Goal: Task Accomplishment & Management: Manage account settings

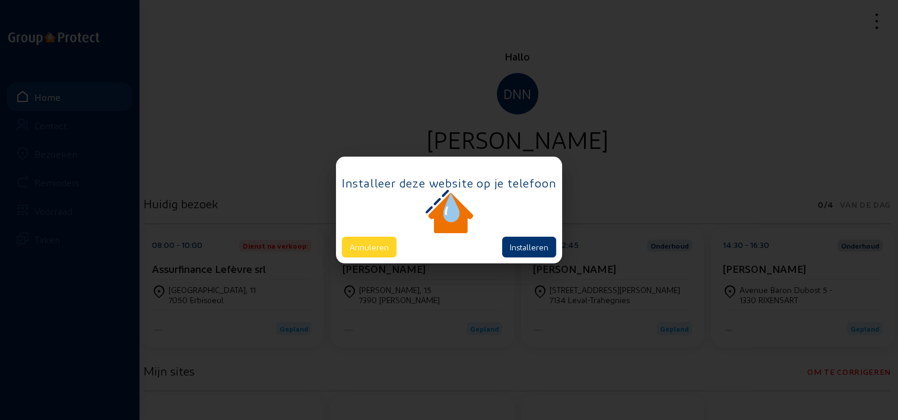
click at [375, 248] on button "Annuleren" at bounding box center [369, 247] width 55 height 21
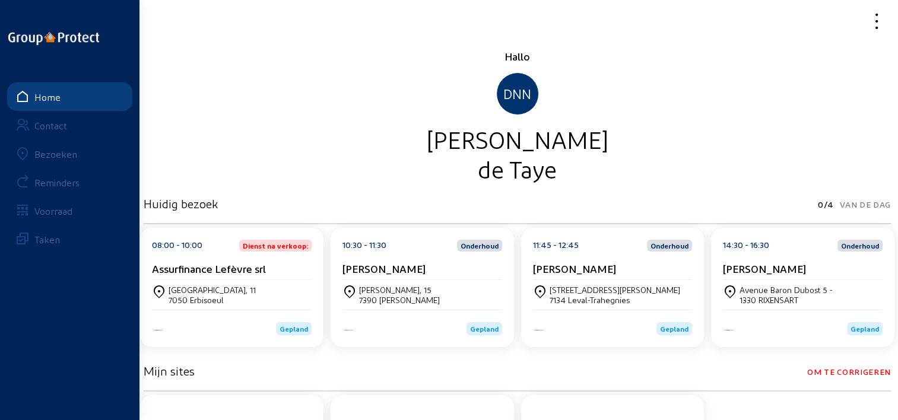
click at [78, 153] on link "Bezoeken" at bounding box center [69, 154] width 125 height 28
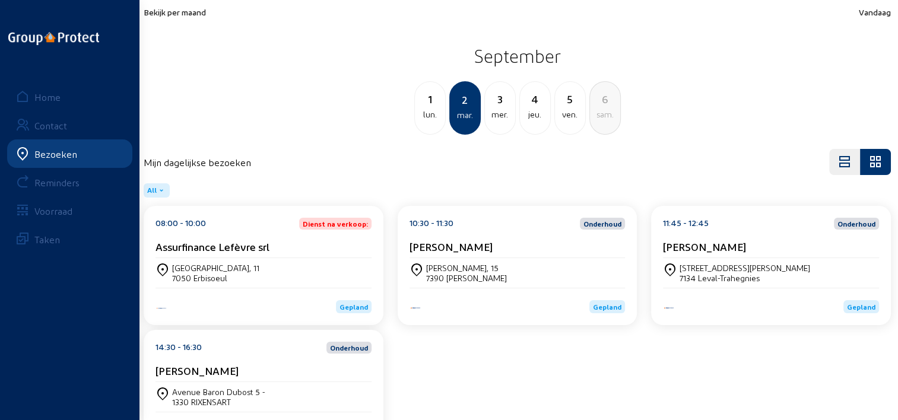
click at [203, 16] on span "Bekijk per maand" at bounding box center [175, 12] width 62 height 10
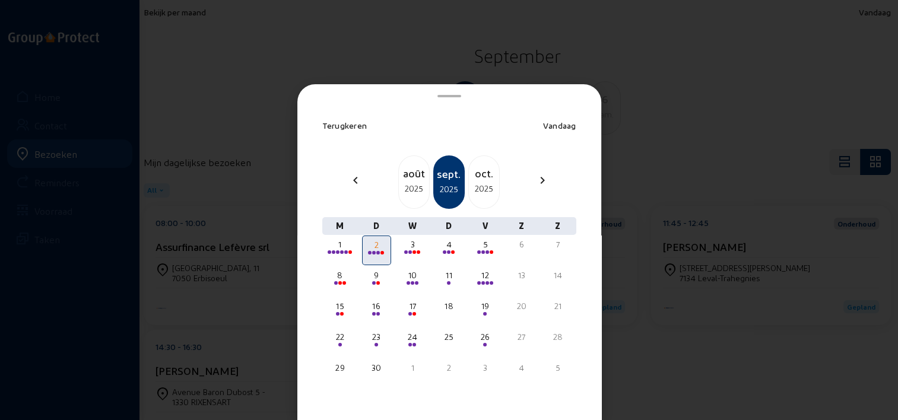
click at [399, 169] on div "août" at bounding box center [414, 173] width 30 height 17
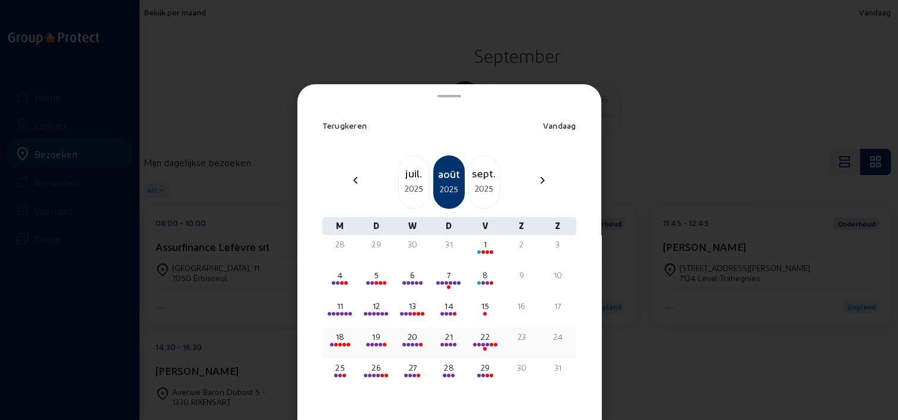
click at [344, 333] on div "18" at bounding box center [340, 337] width 27 height 12
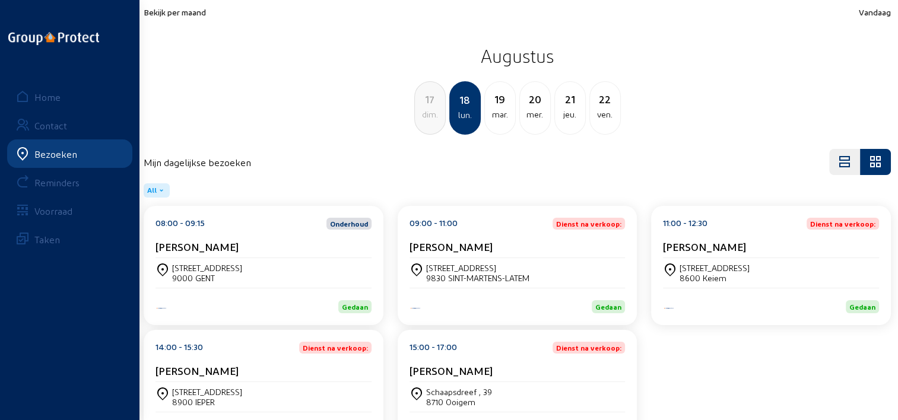
click at [263, 261] on div "[STREET_ADDRESS]" at bounding box center [264, 273] width 216 height 30
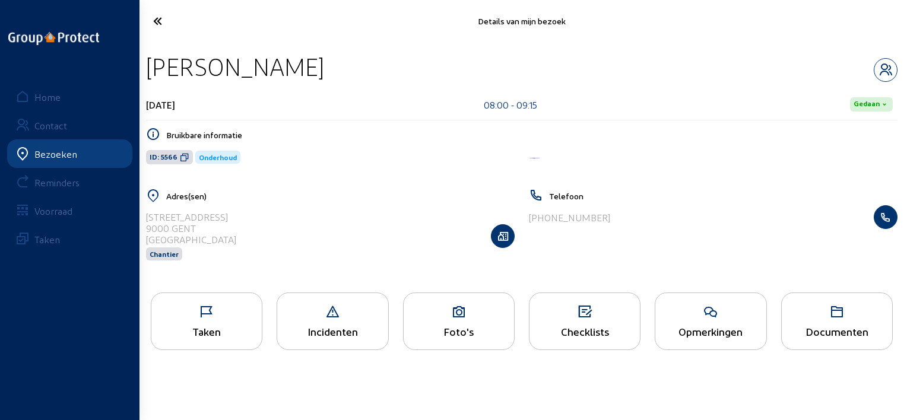
drag, startPoint x: 270, startPoint y: 74, endPoint x: 141, endPoint y: 68, distance: 129.5
click at [141, 68] on div "[PERSON_NAME] [DATE] 08:00 - 09:15 [PERSON_NAME] informatie ID: 5566 Onderhoud …" at bounding box center [522, 163] width 771 height 243
click at [397, 100] on div "[DATE] 08:00 - 09:15 Gedaan" at bounding box center [522, 104] width 752 height 31
click at [217, 309] on icon at bounding box center [206, 312] width 110 height 14
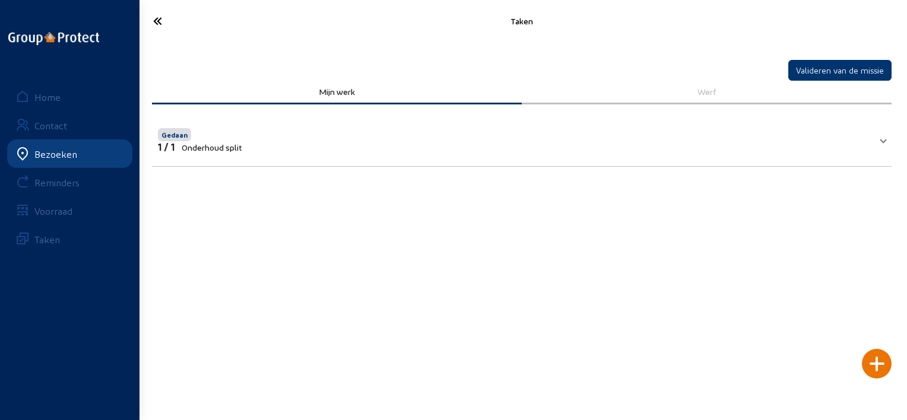
click at [237, 142] on span "Onderhoud split" at bounding box center [212, 147] width 61 height 10
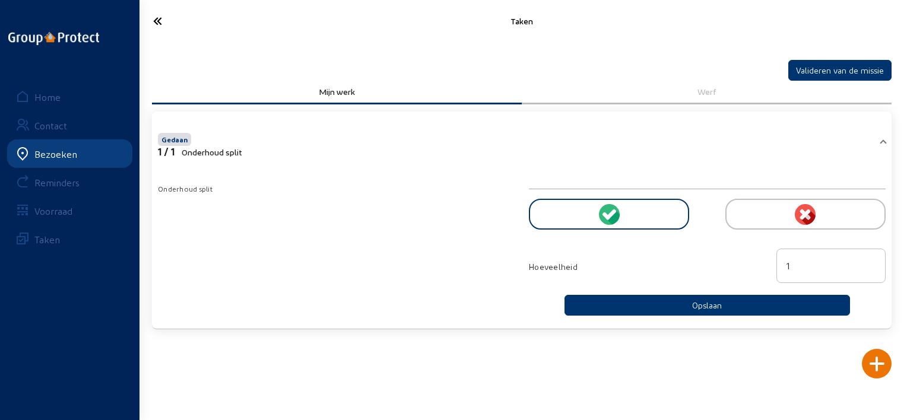
click at [166, 31] on cam-font-icon at bounding box center [201, 21] width 114 height 28
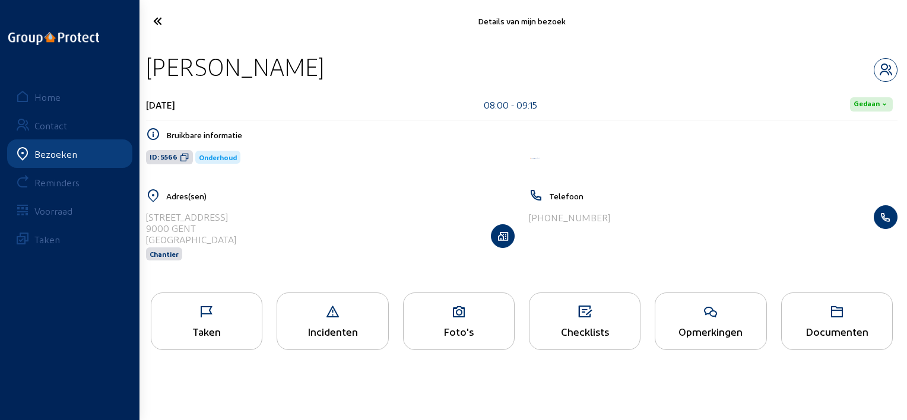
click at [716, 313] on icon at bounding box center [710, 312] width 110 height 14
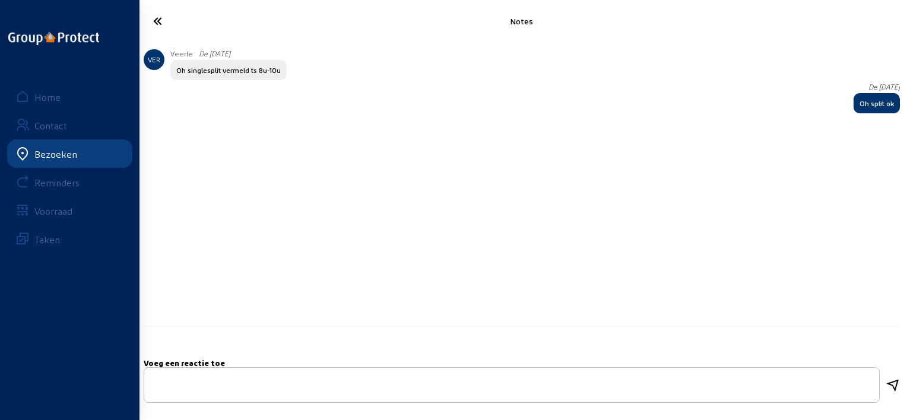
click at [157, 25] on icon at bounding box center [200, 21] width 107 height 21
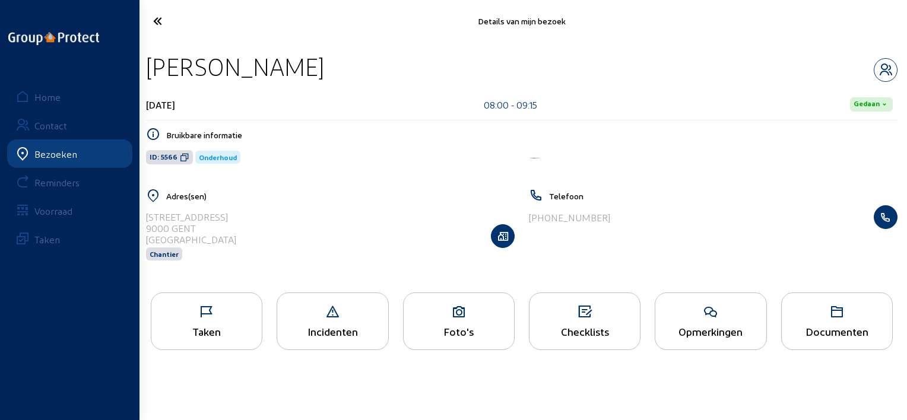
click at [157, 25] on icon at bounding box center [200, 21] width 107 height 21
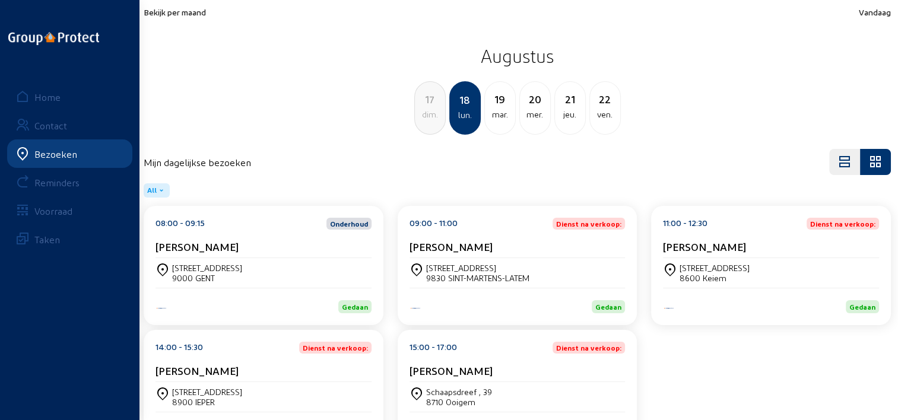
click at [552, 274] on div "[STREET_ADDRESS]" at bounding box center [518, 273] width 216 height 20
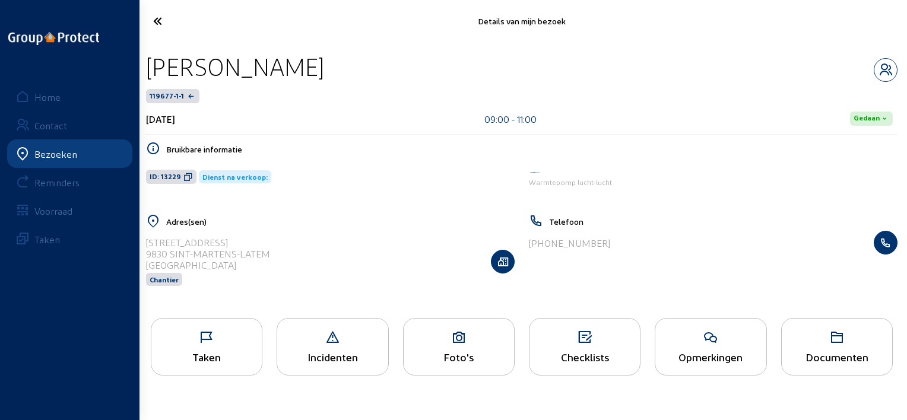
click at [252, 358] on div "Taken" at bounding box center [206, 357] width 110 height 12
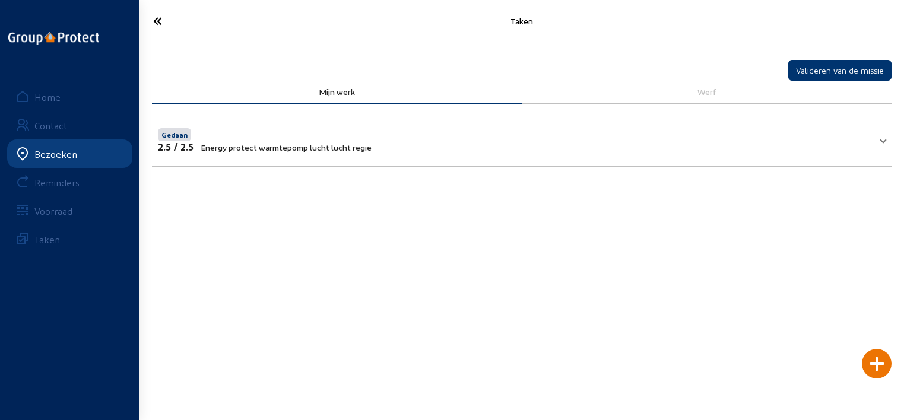
click at [467, 142] on mat-panel-title "Gedaan 2.5 / 2.5 Energy protect warmtepomp lucht lucht regie" at bounding box center [515, 139] width 714 height 27
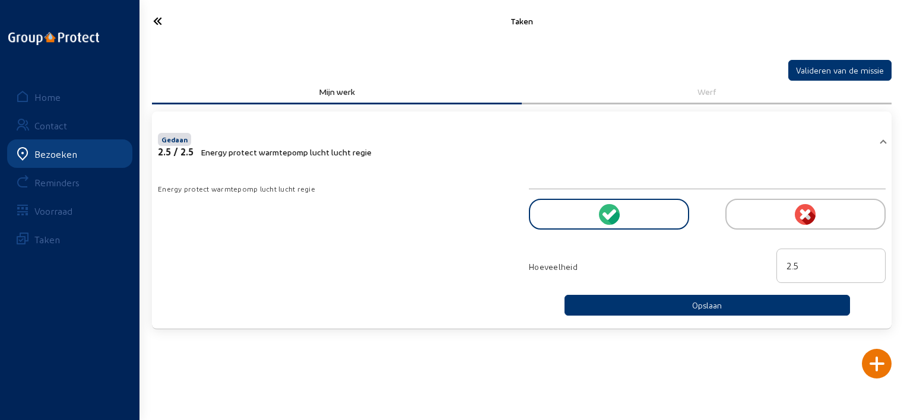
click at [467, 142] on mat-panel-title "Gedaan 2.5 / 2.5 Energy protect warmtepomp lucht lucht regie" at bounding box center [515, 144] width 714 height 27
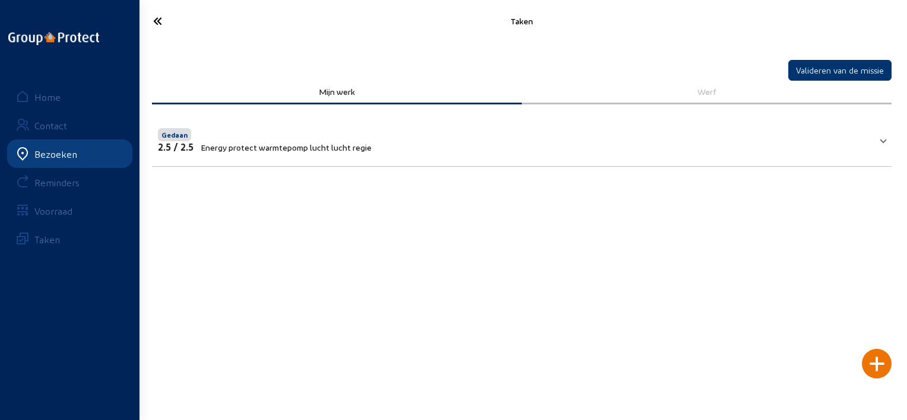
click at [880, 370] on div at bounding box center [877, 364] width 30 height 30
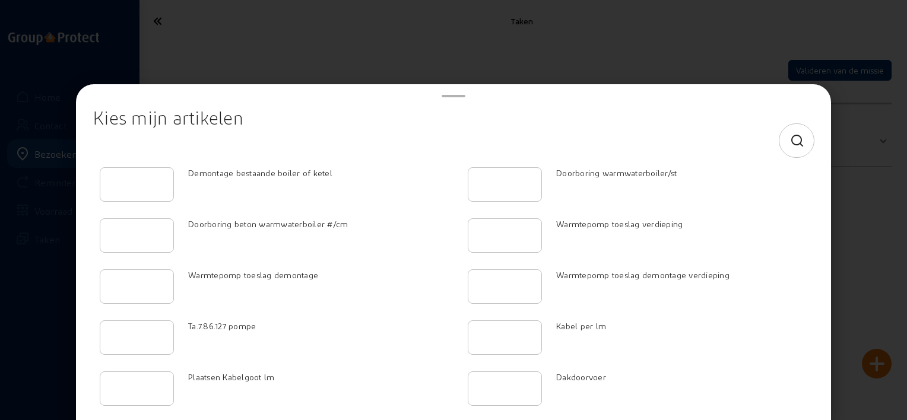
click at [795, 132] on div at bounding box center [796, 140] width 15 height 33
click at [790, 138] on icon at bounding box center [797, 141] width 15 height 14
click at [617, 133] on div at bounding box center [454, 140] width 702 height 33
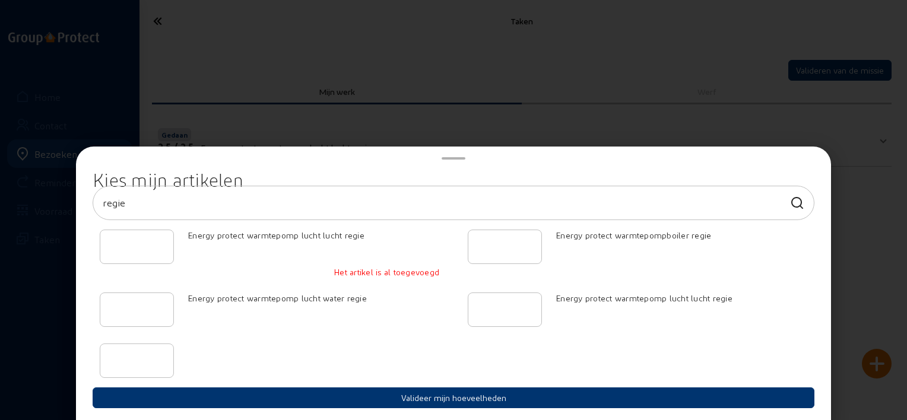
type input "regie"
click at [617, 133] on div at bounding box center [453, 210] width 907 height 420
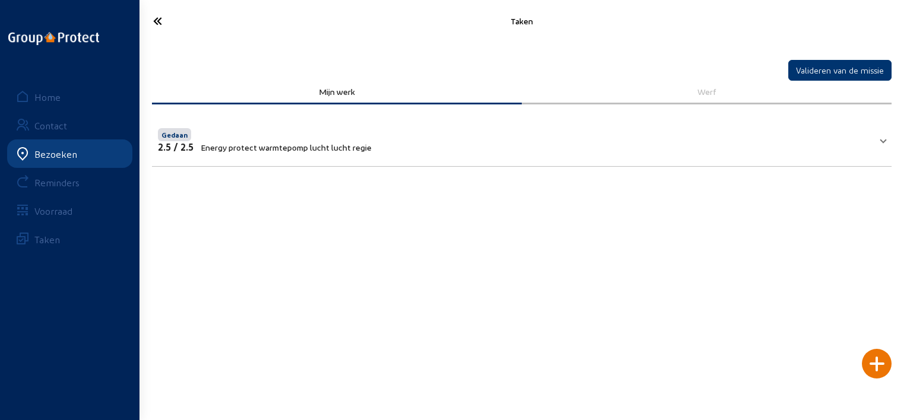
click at [162, 21] on icon at bounding box center [200, 21] width 107 height 21
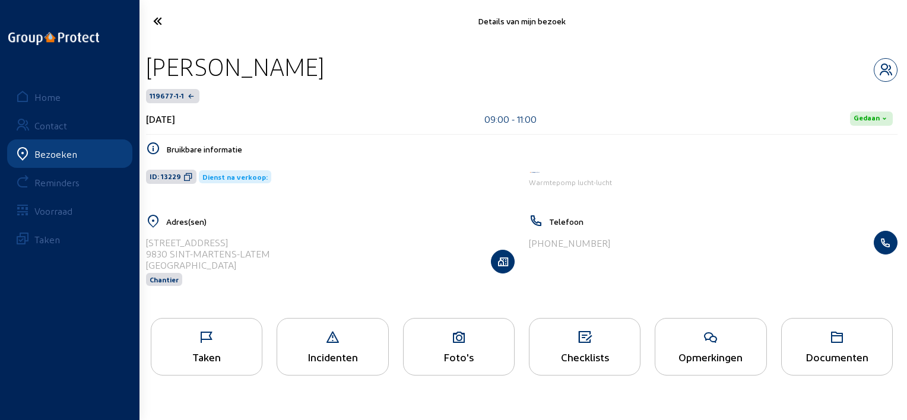
click at [695, 340] on icon at bounding box center [710, 338] width 110 height 14
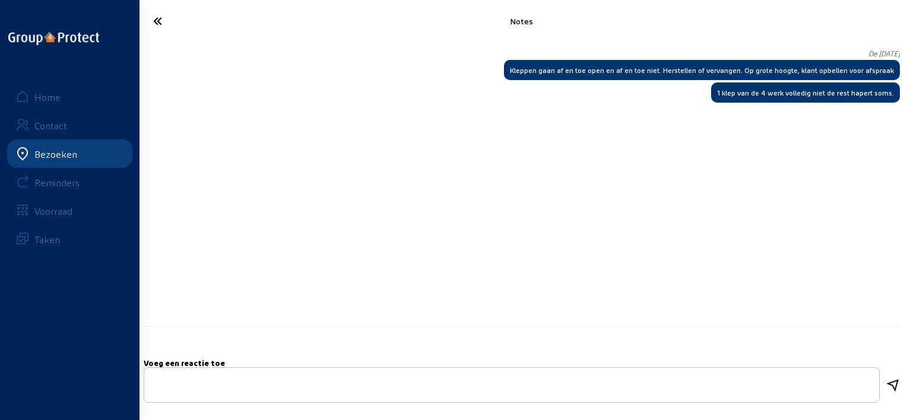
click at [164, 12] on icon at bounding box center [200, 21] width 107 height 21
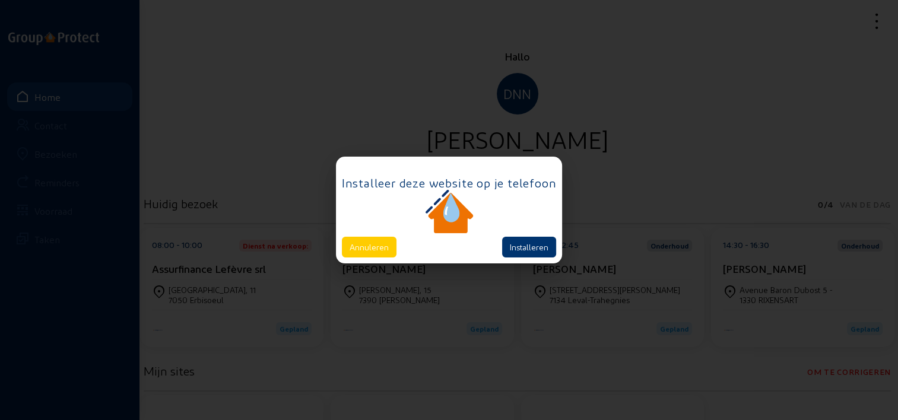
click at [97, 273] on div at bounding box center [449, 210] width 898 height 420
